Goal: Information Seeking & Learning: Understand process/instructions

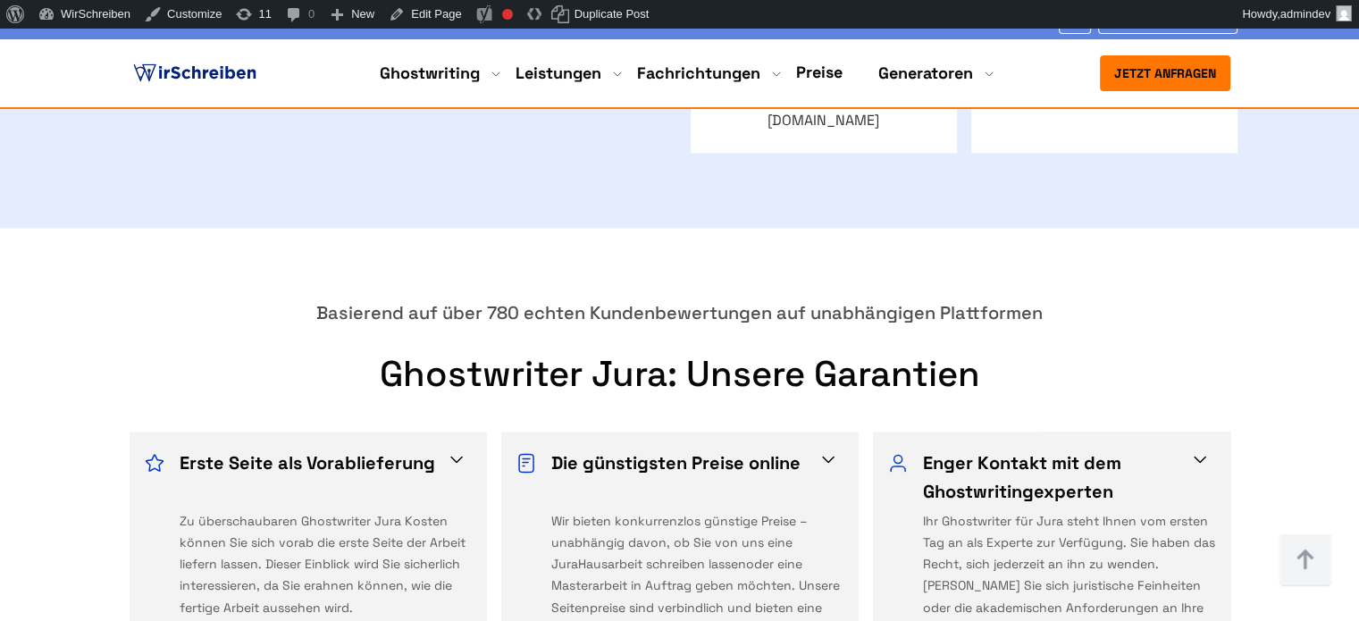
scroll to position [2859, 0]
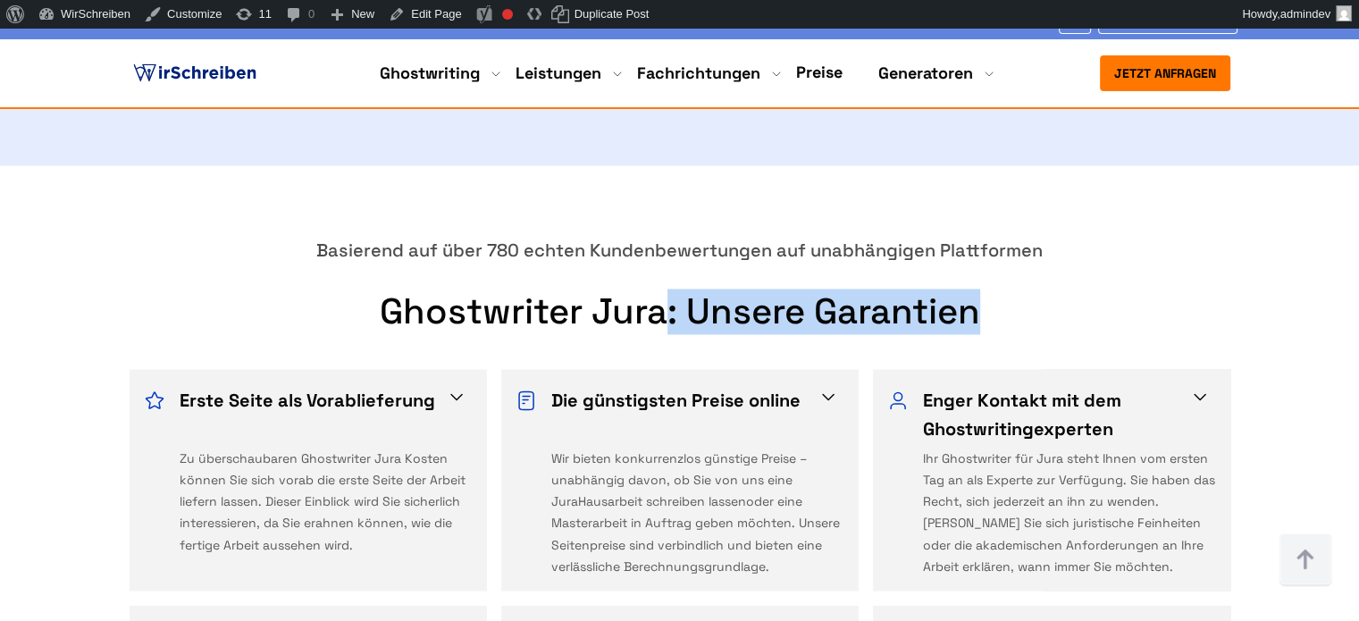
drag, startPoint x: 980, startPoint y: 176, endPoint x: 666, endPoint y: 191, distance: 314.8
click at [666, 290] on h2 "Ghostwriter Jura: Unsere Garantien" at bounding box center [679, 311] width 1115 height 43
copy h2 ": Unsere Garantien"
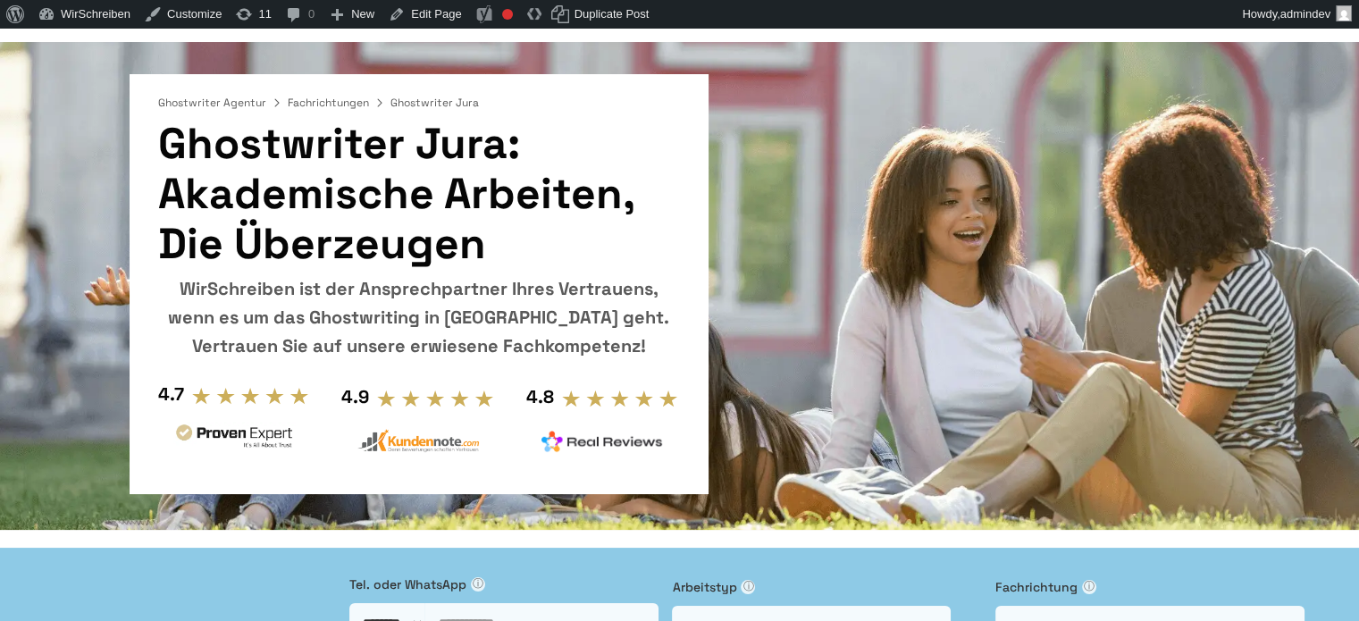
scroll to position [0, 0]
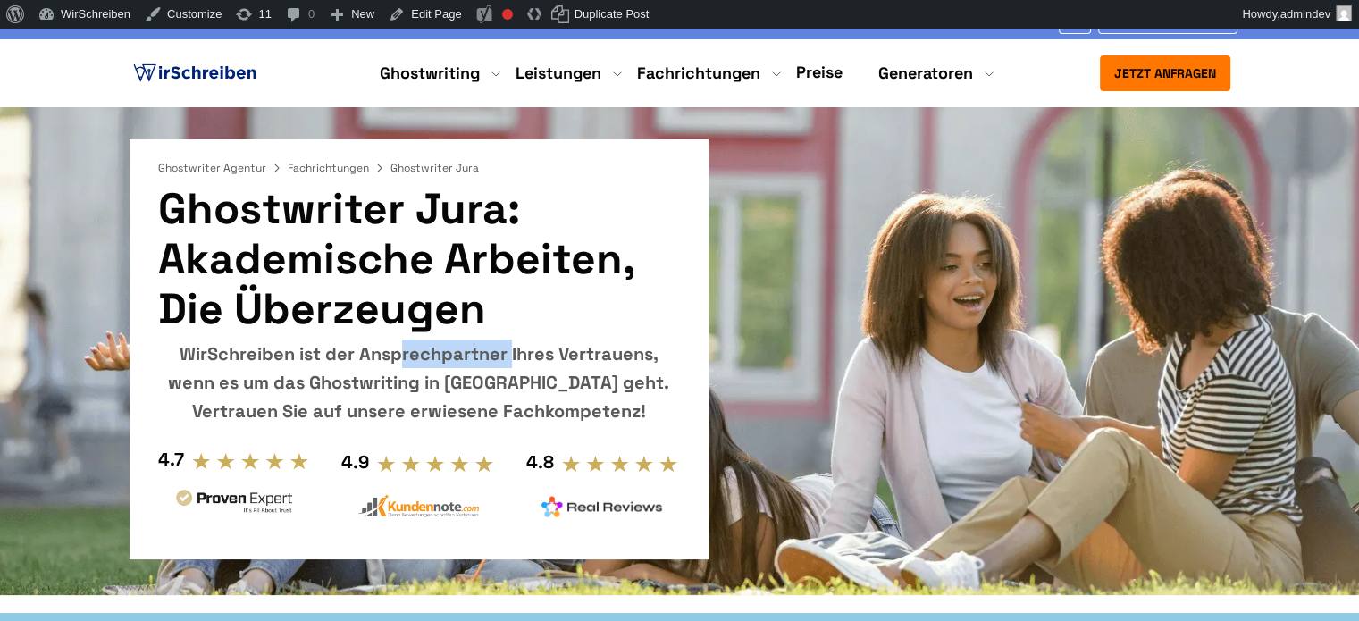
drag, startPoint x: 270, startPoint y: 353, endPoint x: 151, endPoint y: 356, distance: 118.9
click at [154, 356] on div "Ghostwriter Agentur Fachrichtungen Ghostwriter Jura Ghostwriter Jura: Akademisc…" at bounding box center [419, 349] width 579 height 420
copy div "WirSchreiben"
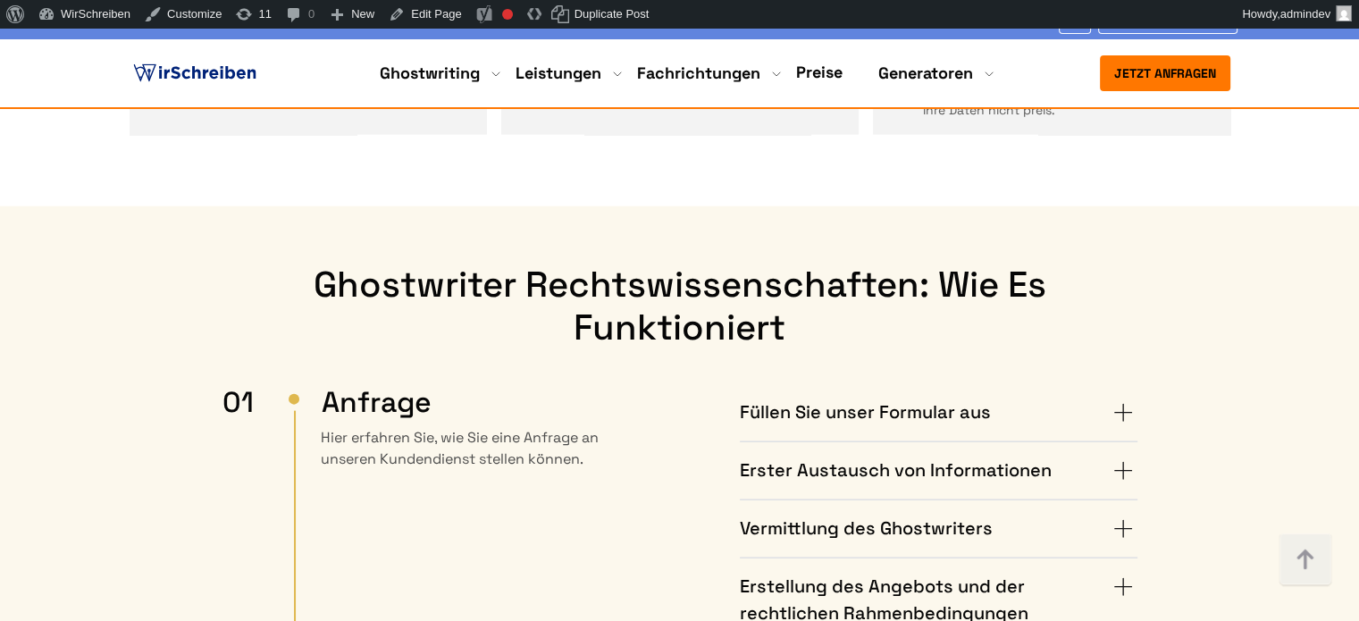
scroll to position [3752, 0]
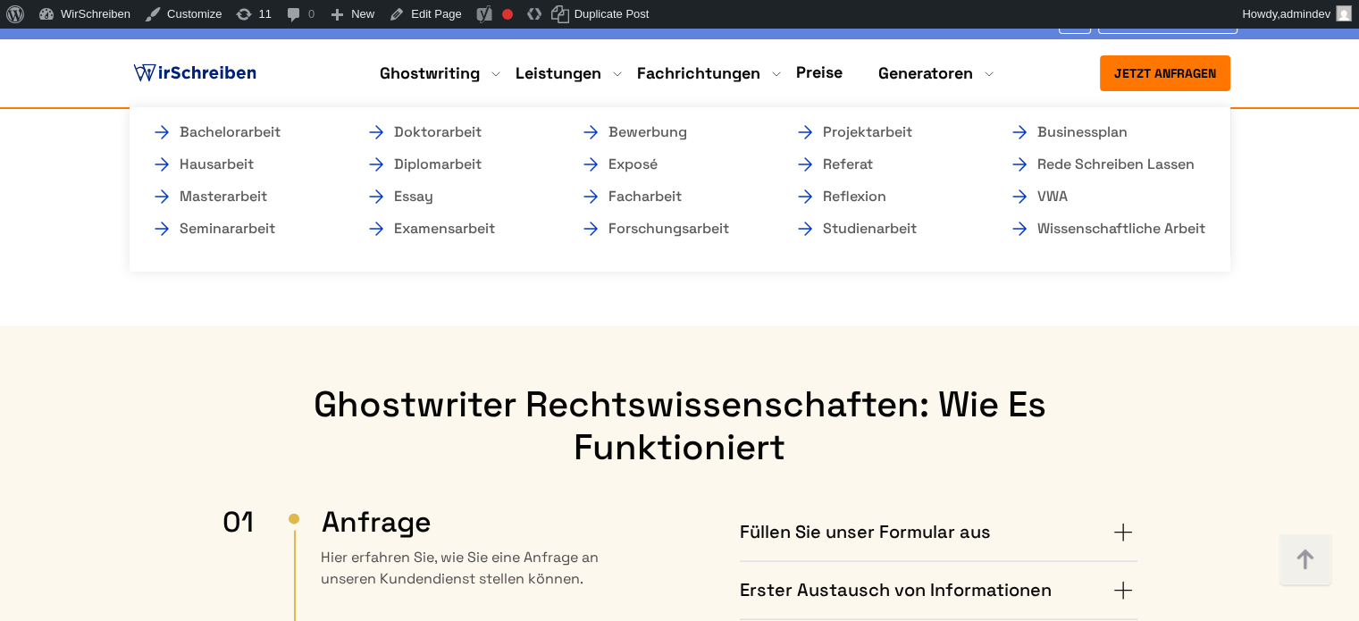
drag, startPoint x: 279, startPoint y: 138, endPoint x: 294, endPoint y: 144, distance: 16.4
click at [279, 138] on link "Bachelorarbeit" at bounding box center [240, 131] width 179 height 21
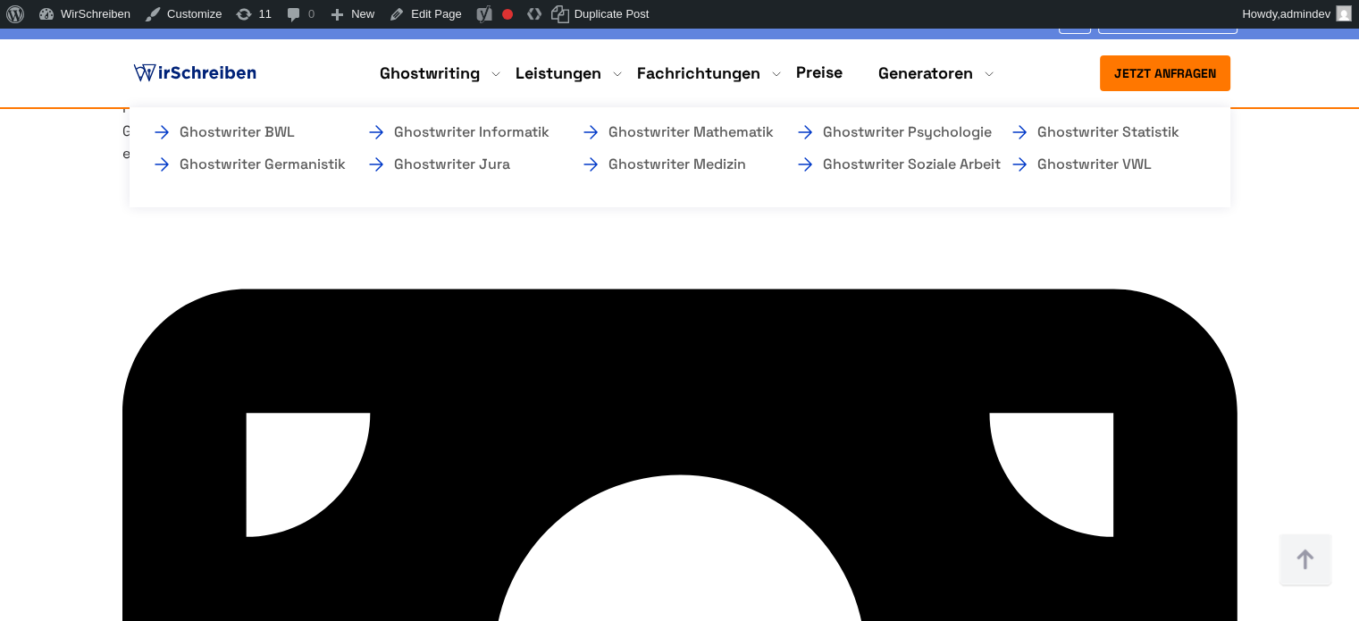
scroll to position [5510, 0]
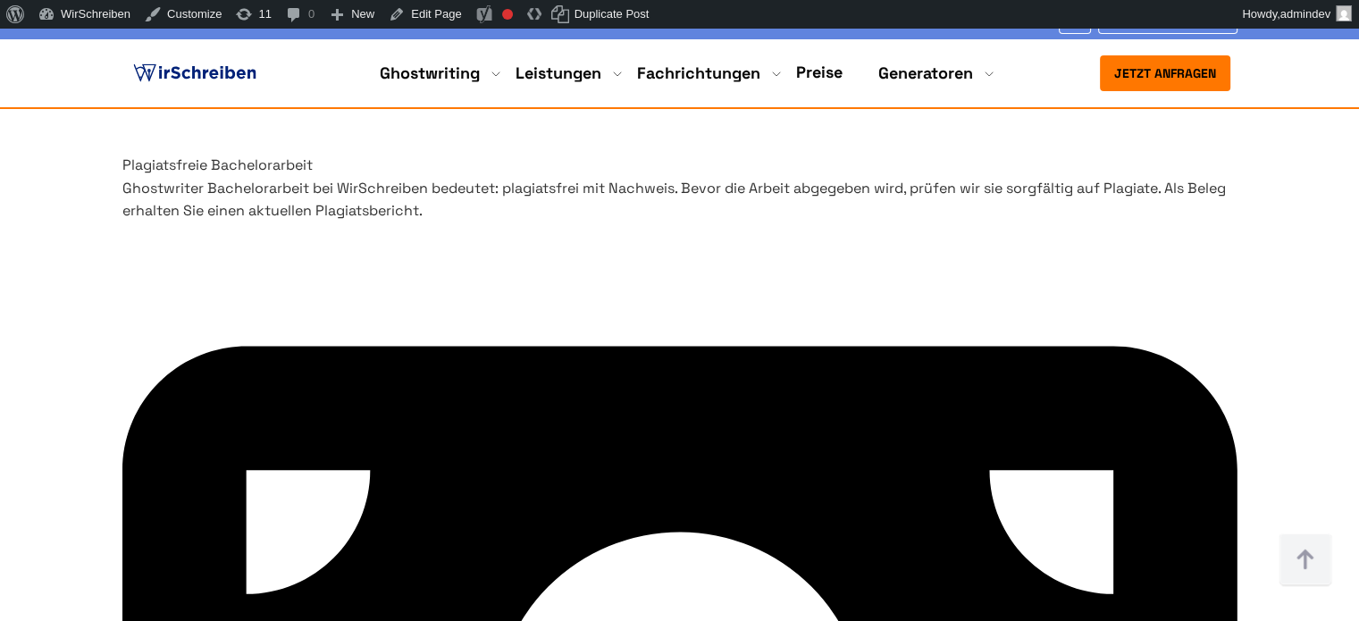
drag, startPoint x: 446, startPoint y: 424, endPoint x: 438, endPoint y: 440, distance: 18.0
copy h3 "Beratung & Ghostwriter-Auswahl"
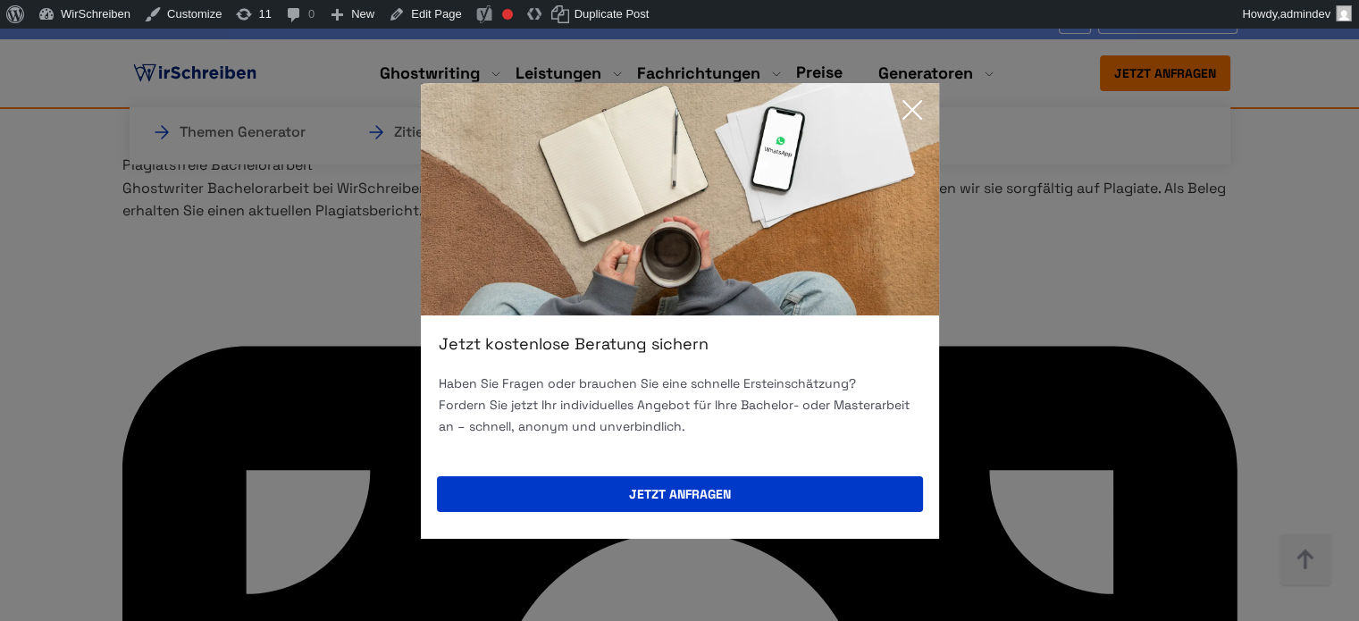
click at [910, 104] on icon at bounding box center [912, 110] width 36 height 36
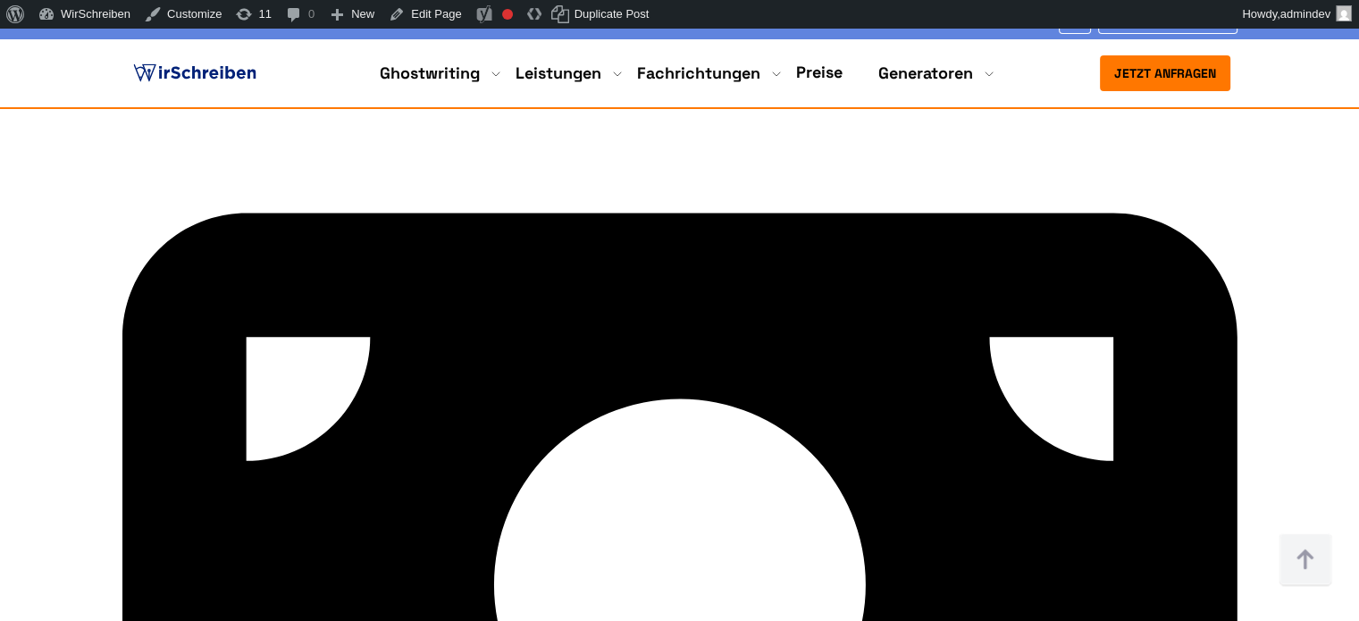
scroll to position [5689, 0]
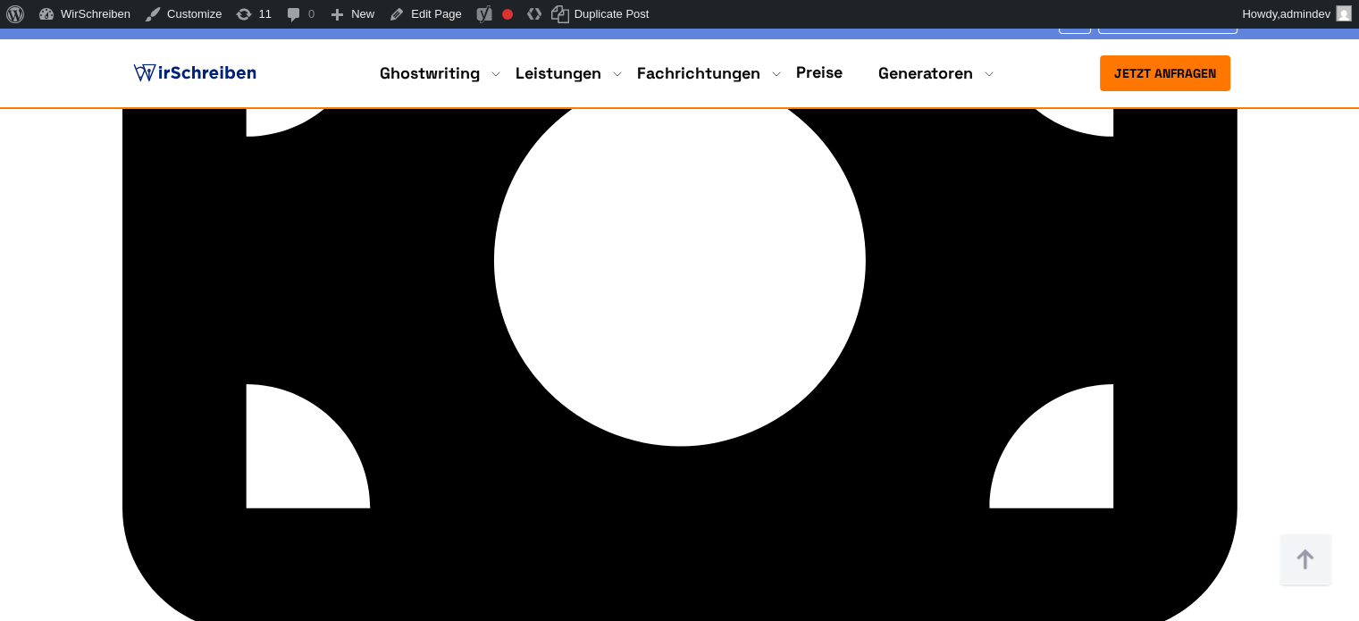
scroll to position [5895, 0]
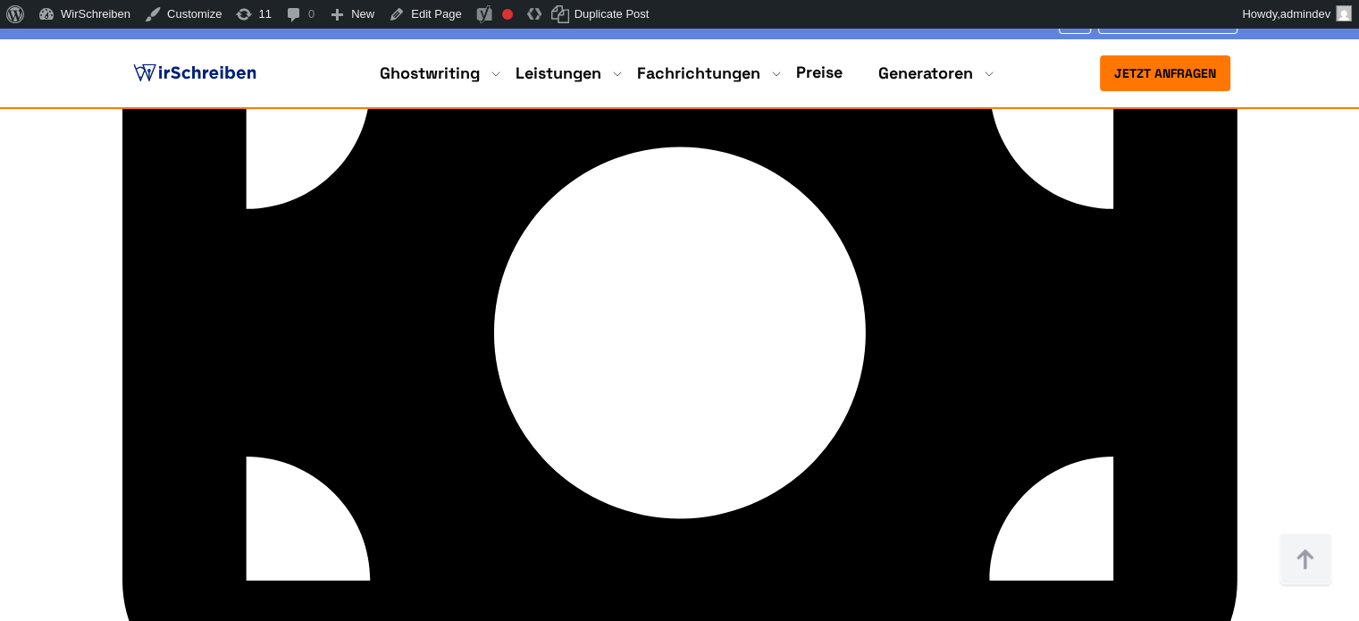
drag, startPoint x: 430, startPoint y: 254, endPoint x: 329, endPoint y: 203, distance: 113.1
copy h3 "Schreibphase & Feedback"
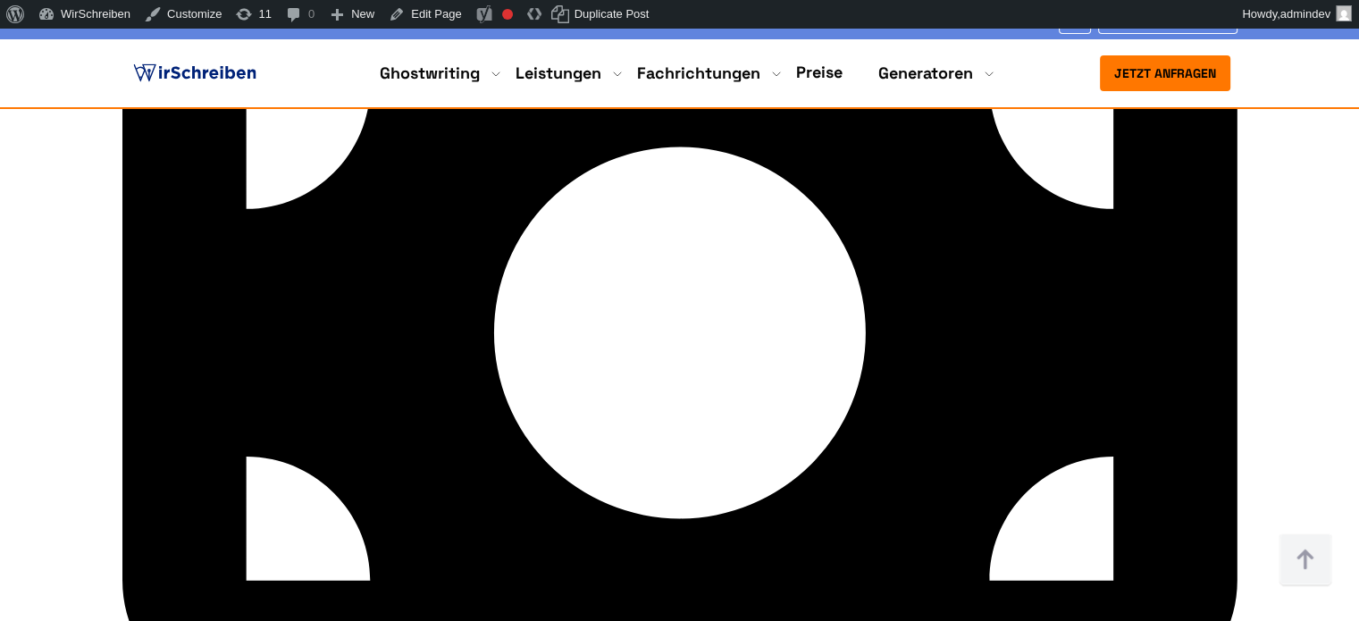
scroll to position [5939, 0]
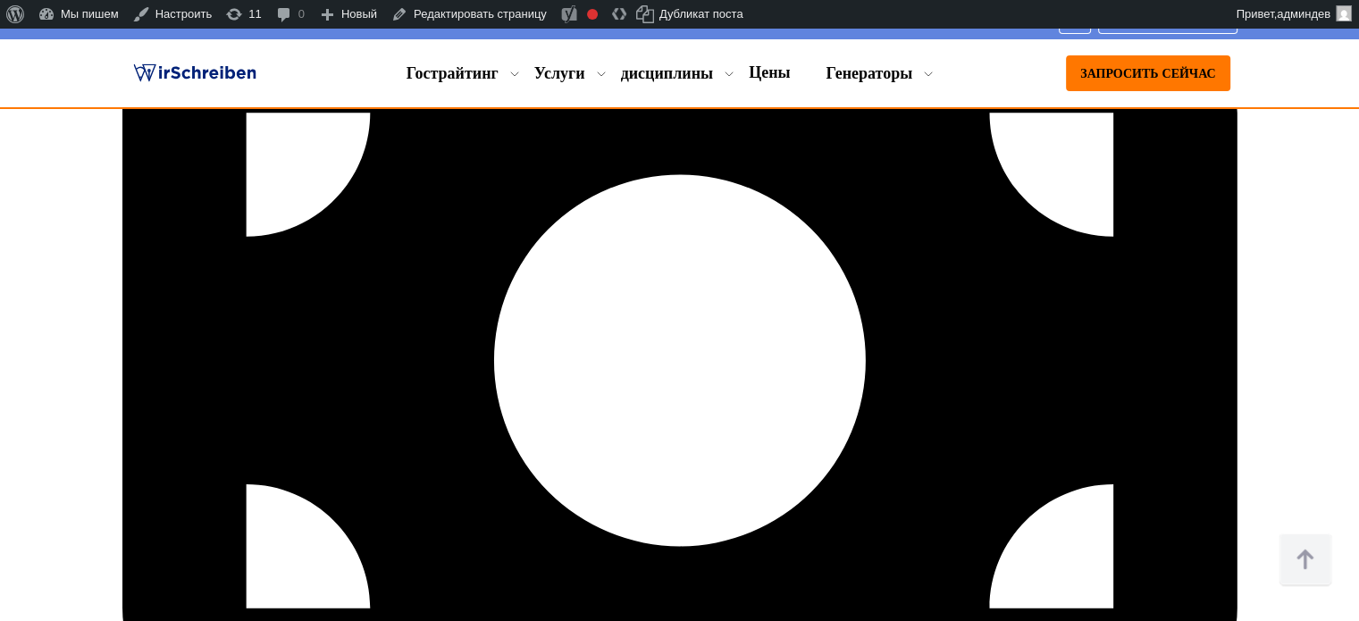
drag, startPoint x: 737, startPoint y: 199, endPoint x: 1079, endPoint y: 253, distance: 346.3
copy font "После подтверждения заказа автор-призрак начнёт писать вашу бакалаврскую работу…"
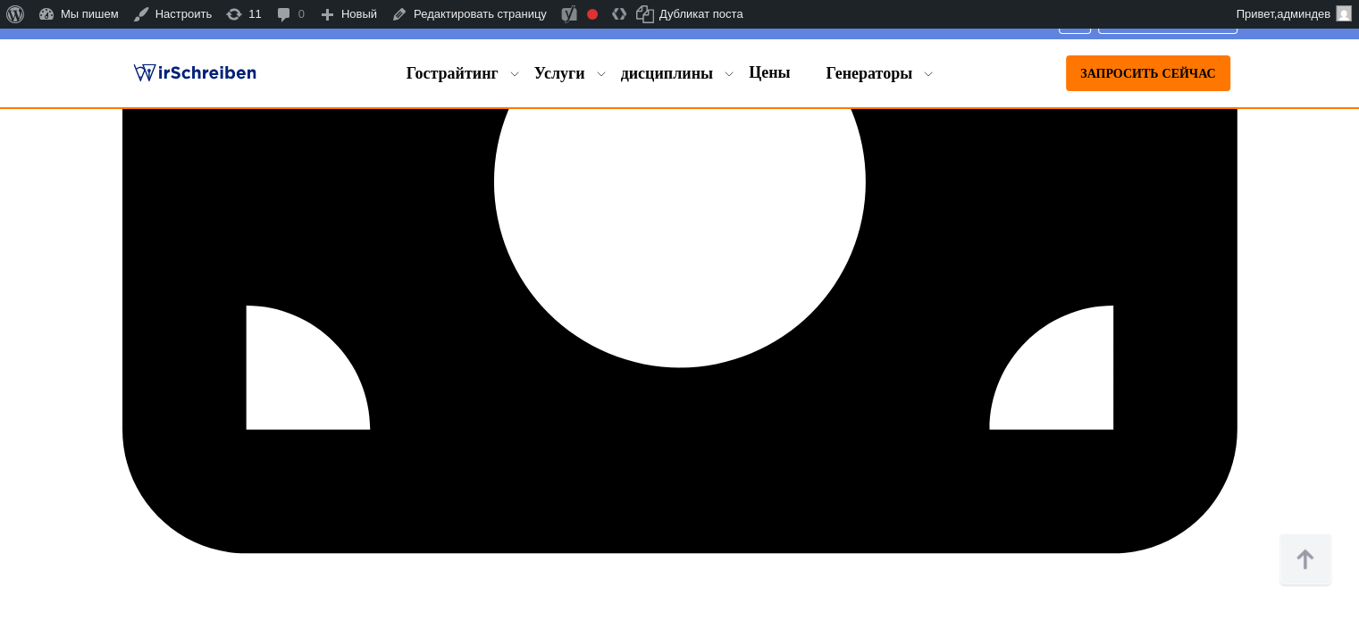
scroll to position [6075, 0]
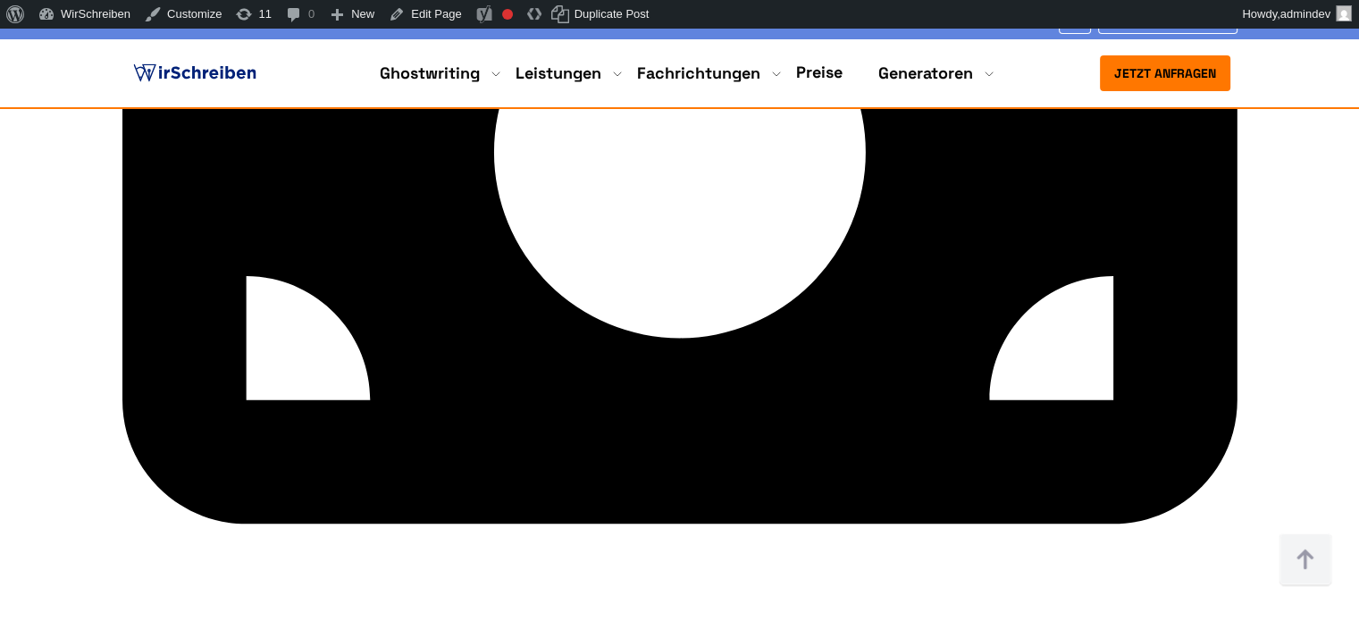
drag, startPoint x: 329, startPoint y: 308, endPoint x: 568, endPoint y: 360, distance: 244.9
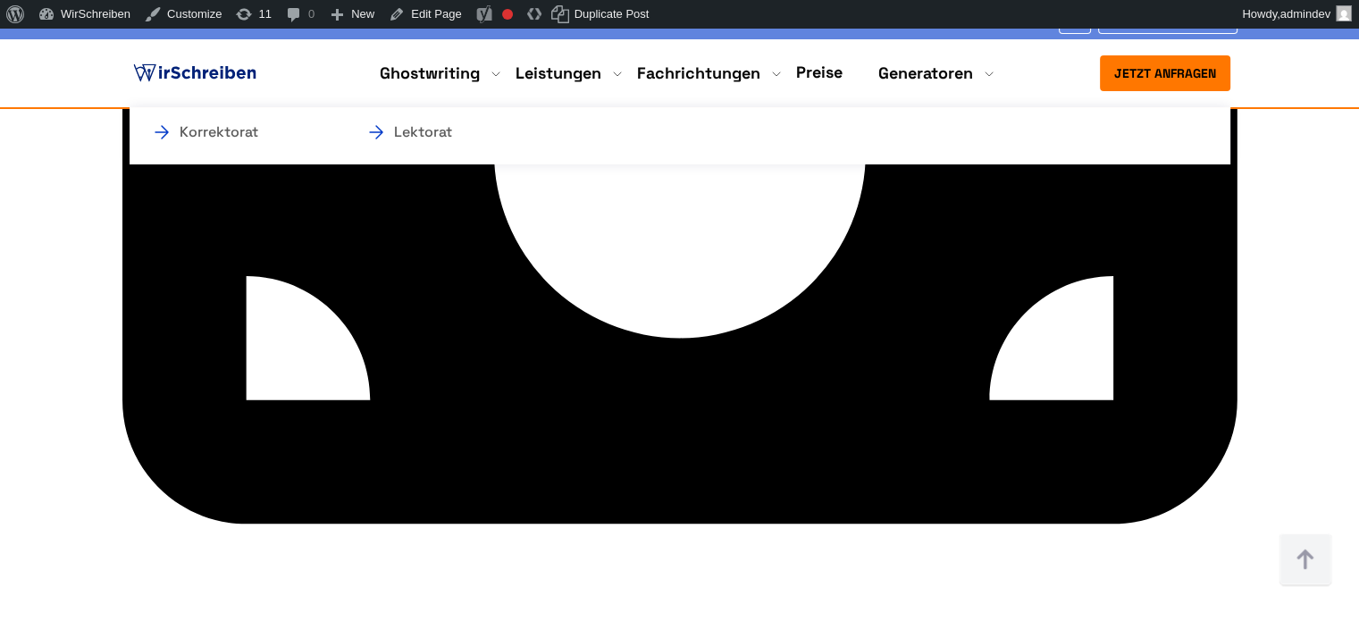
copy h3 "Endlieferung & Qualitätskontrolle"
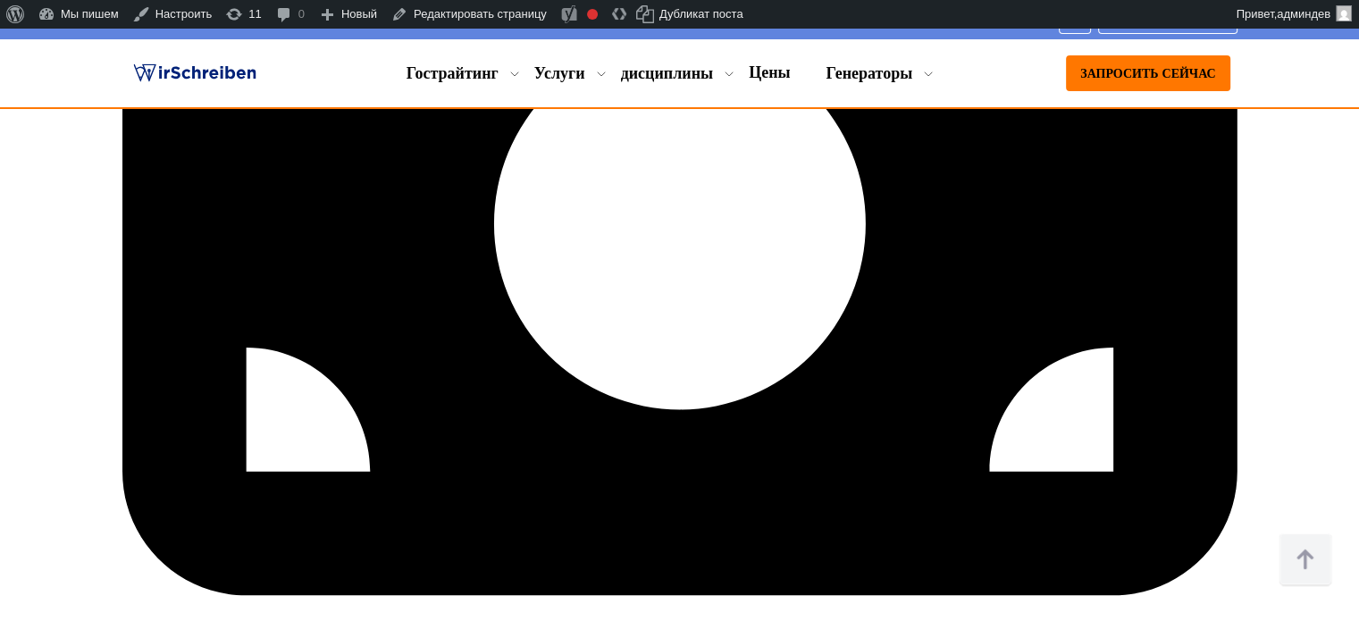
scroll to position [6117, 0]
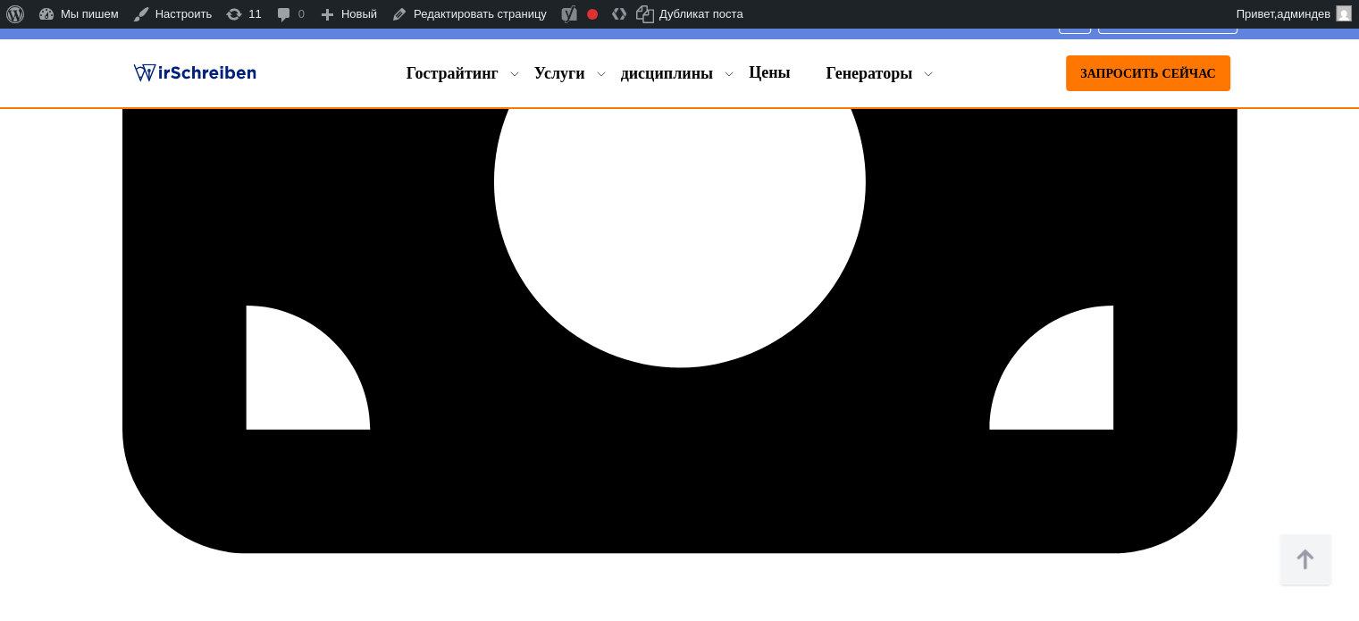
drag, startPoint x: 741, startPoint y: 264, endPoint x: 948, endPoint y: 303, distance: 209.9
copy font "Вы можете быть уверены, что ваша бакалаврская работа будет сдана вовремя"
